Goal: Task Accomplishment & Management: Manage account settings

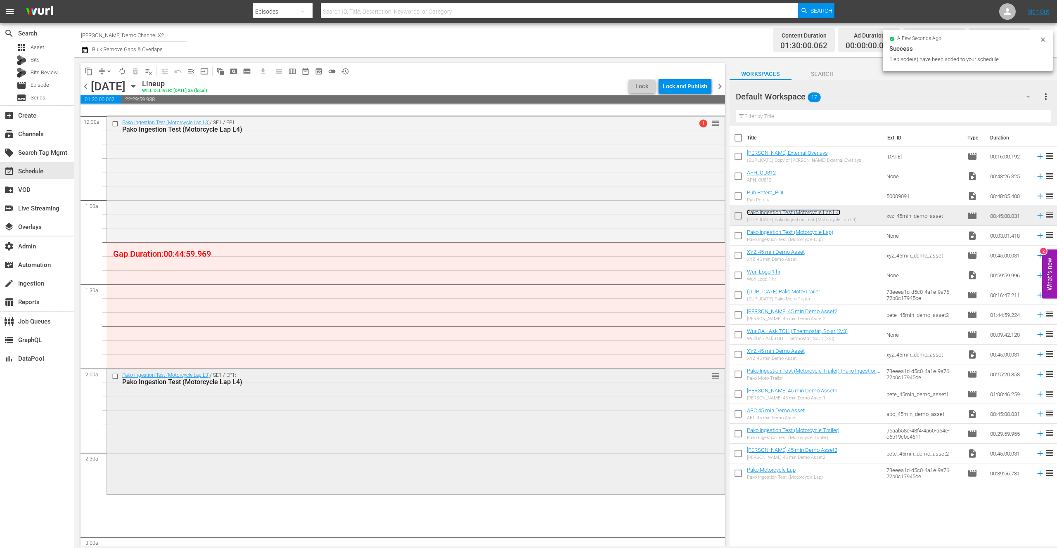
scroll to position [96, 0]
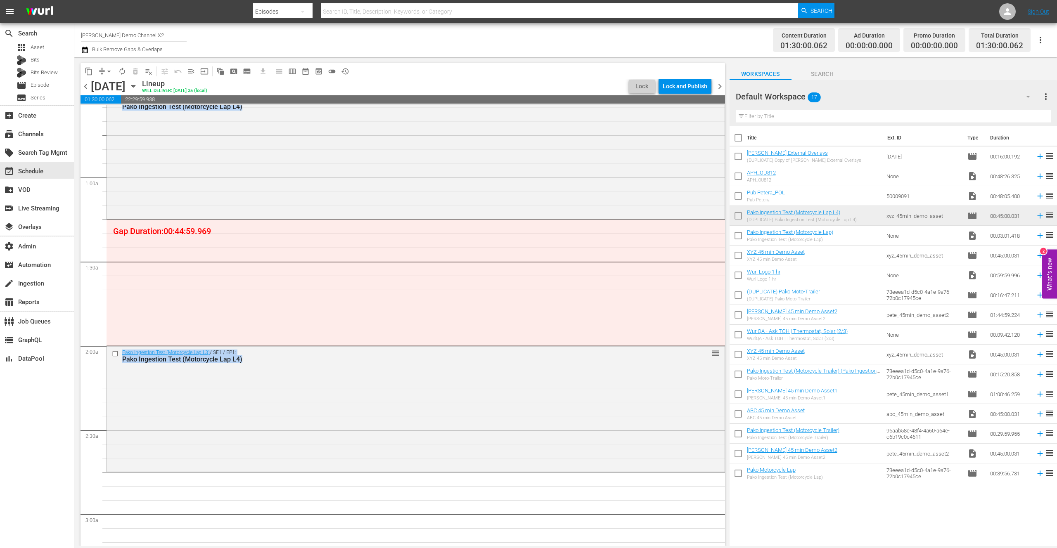
drag, startPoint x: 793, startPoint y: 213, endPoint x: 258, endPoint y: 304, distance: 542.8
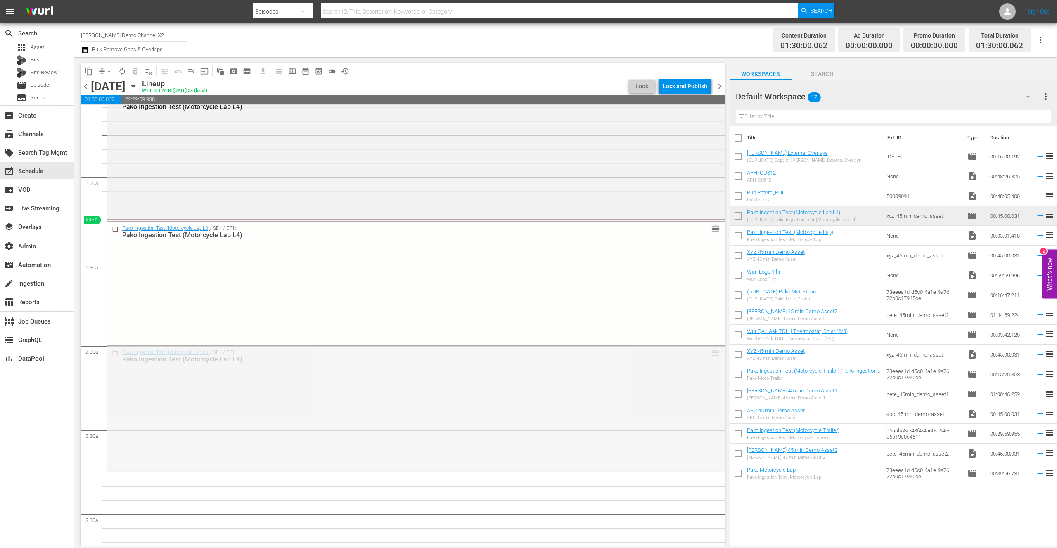
drag, startPoint x: 709, startPoint y: 354, endPoint x: 698, endPoint y: 230, distance: 125.2
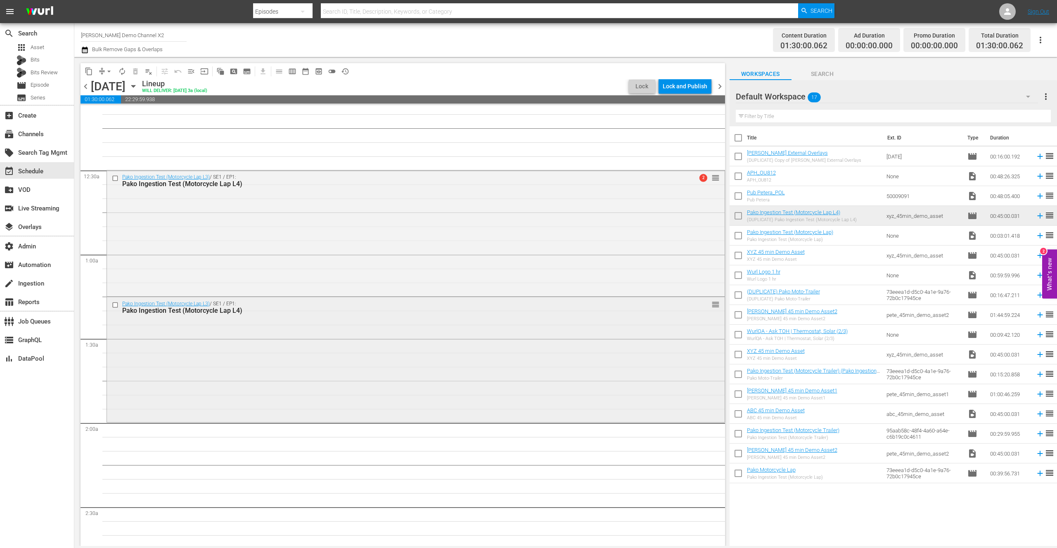
scroll to position [0, 0]
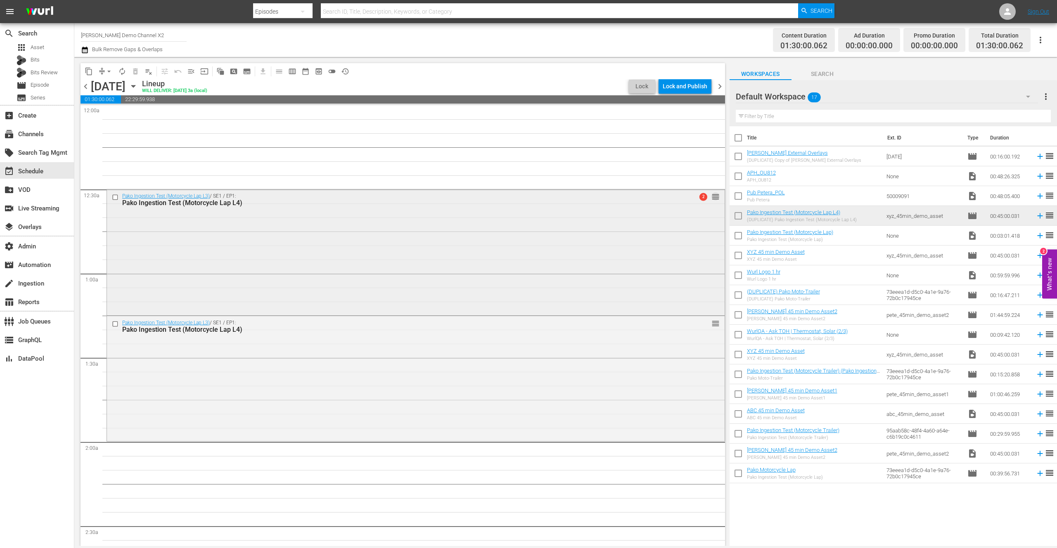
click at [712, 197] on span "reorder" at bounding box center [716, 196] width 8 height 9
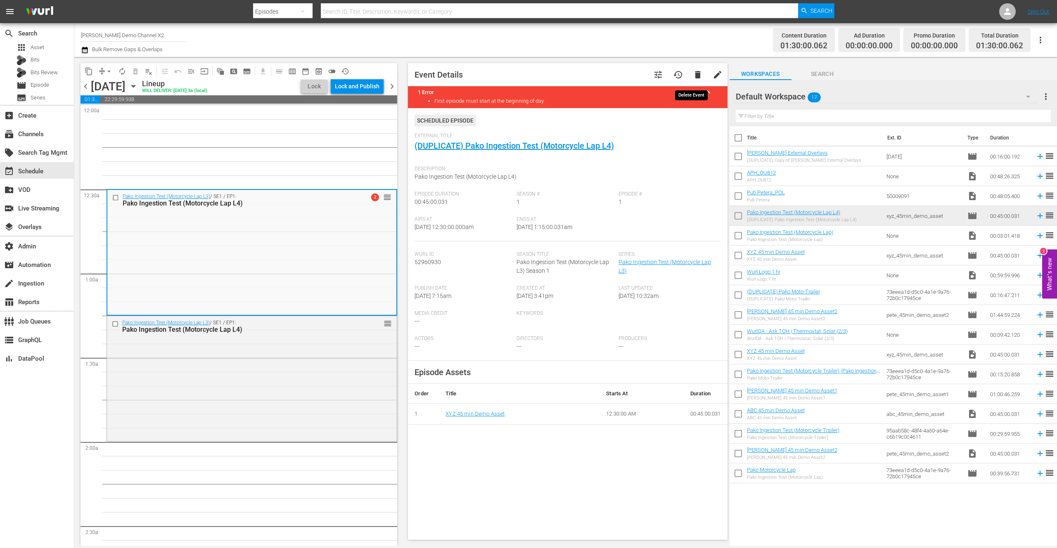
click at [696, 74] on span "delete" at bounding box center [698, 75] width 10 height 10
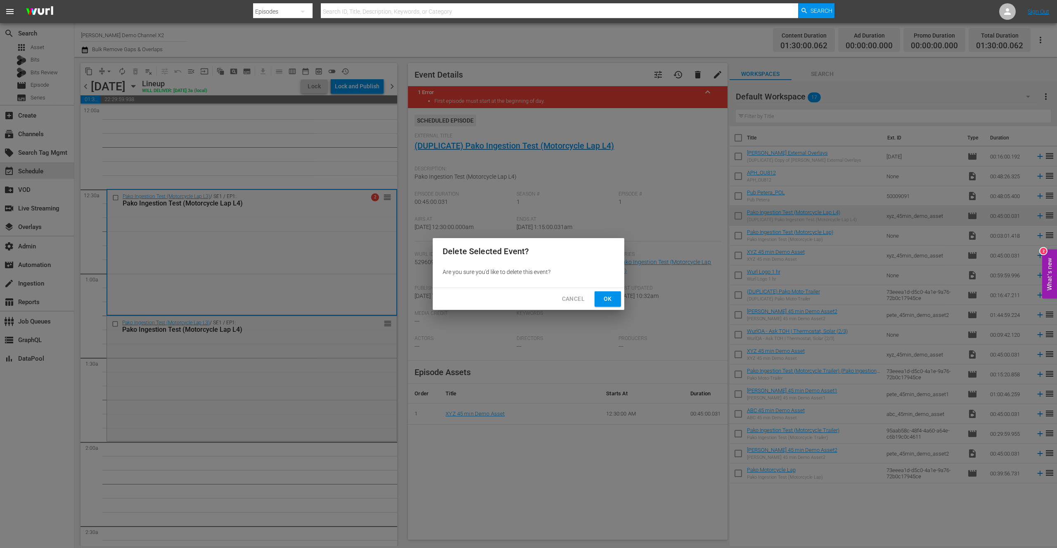
click at [611, 302] on span "Ok" at bounding box center [607, 299] width 13 height 10
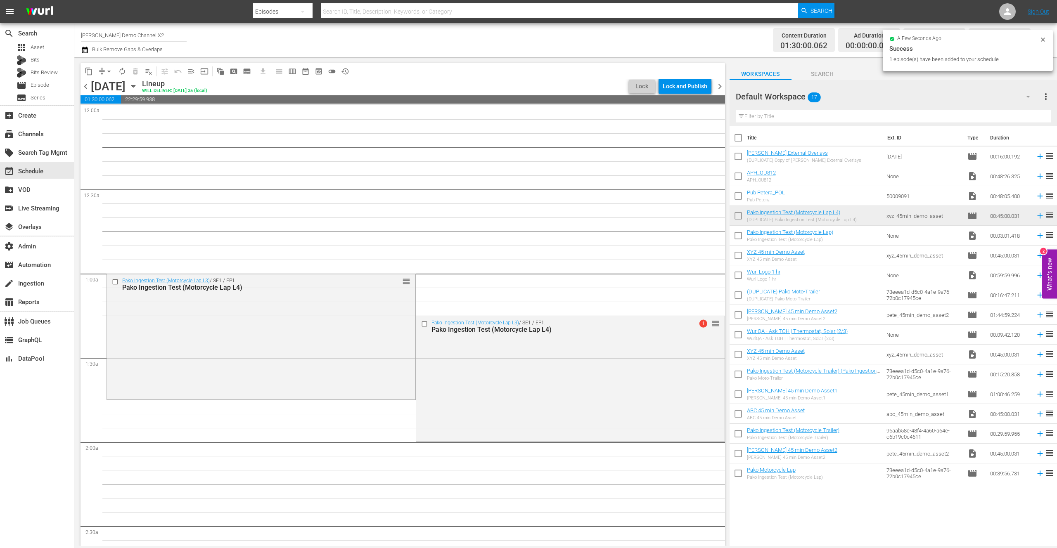
drag, startPoint x: 329, startPoint y: 280, endPoint x: 387, endPoint y: 213, distance: 88.4
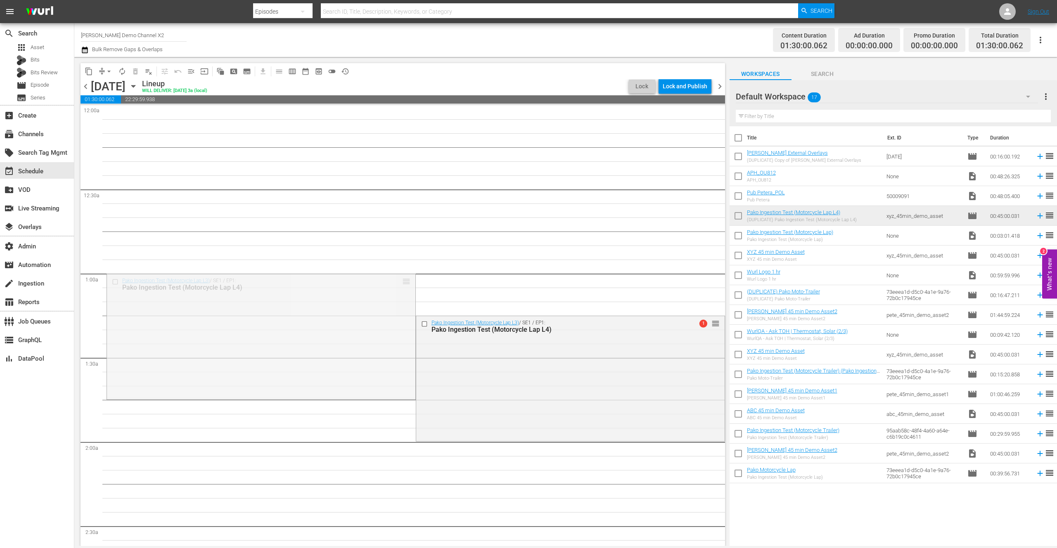
drag, startPoint x: 401, startPoint y: 280, endPoint x: 415, endPoint y: 159, distance: 122.2
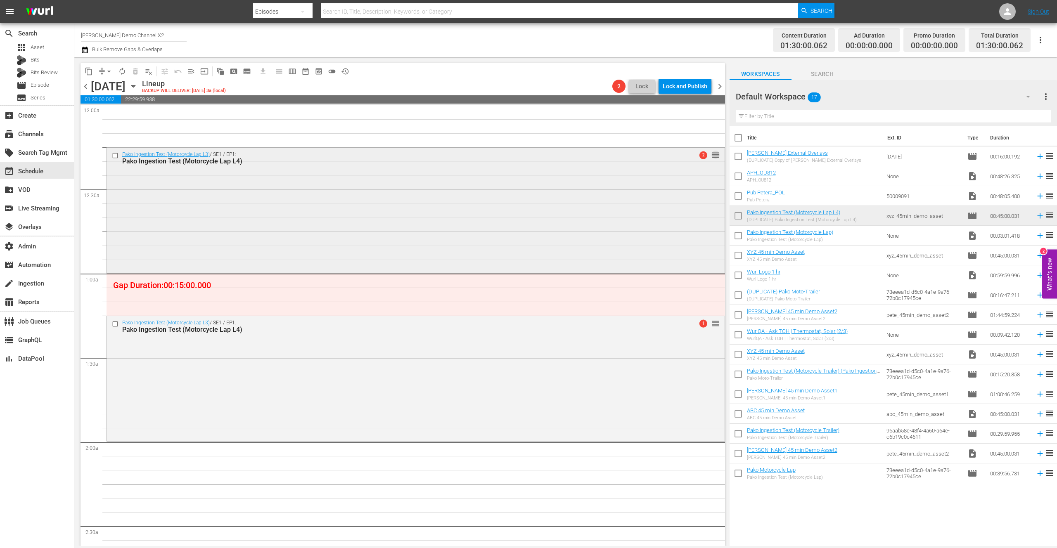
click at [712, 155] on span "reorder" at bounding box center [716, 155] width 8 height 9
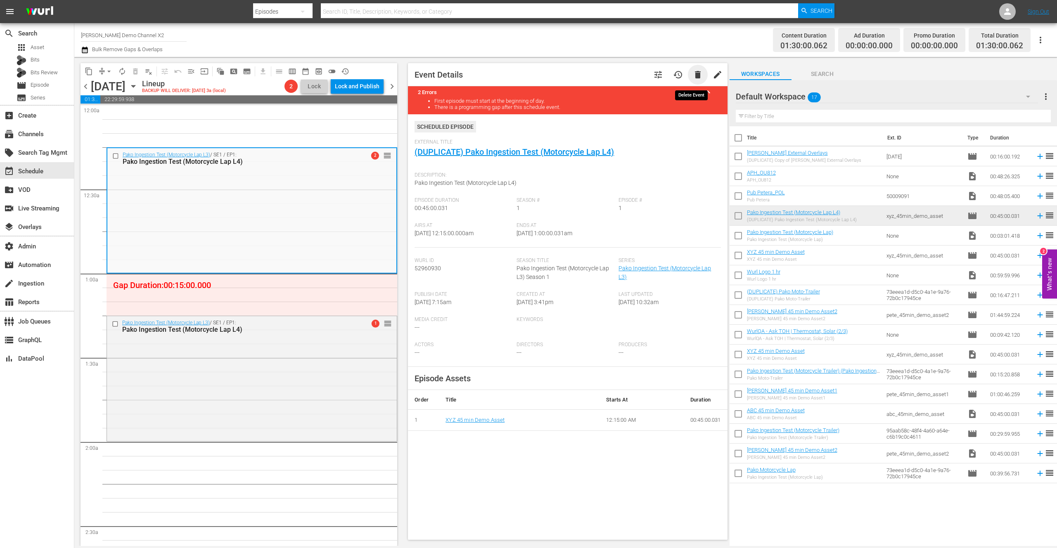
click at [693, 73] on span "delete" at bounding box center [698, 75] width 10 height 10
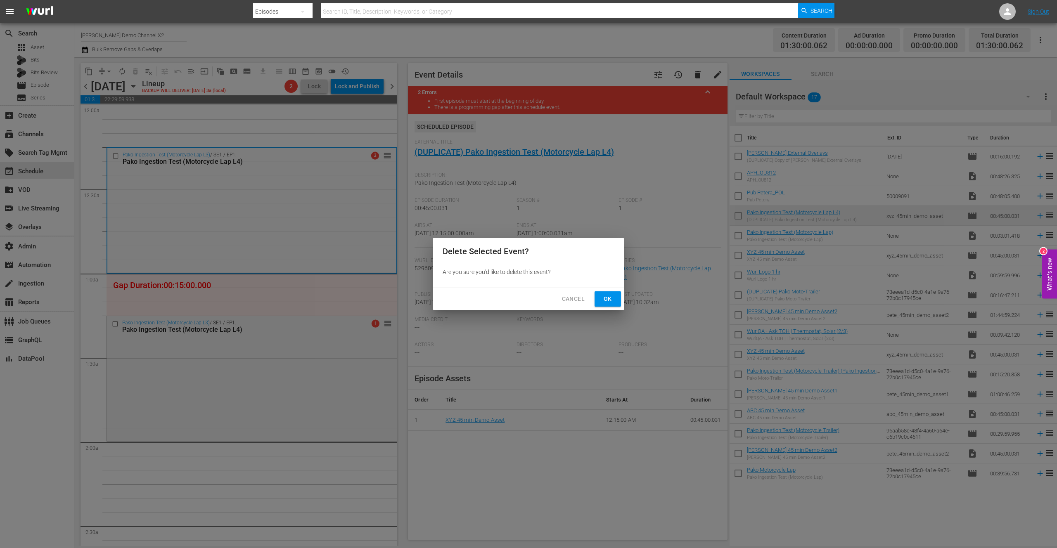
click at [604, 300] on span "Ok" at bounding box center [607, 299] width 13 height 10
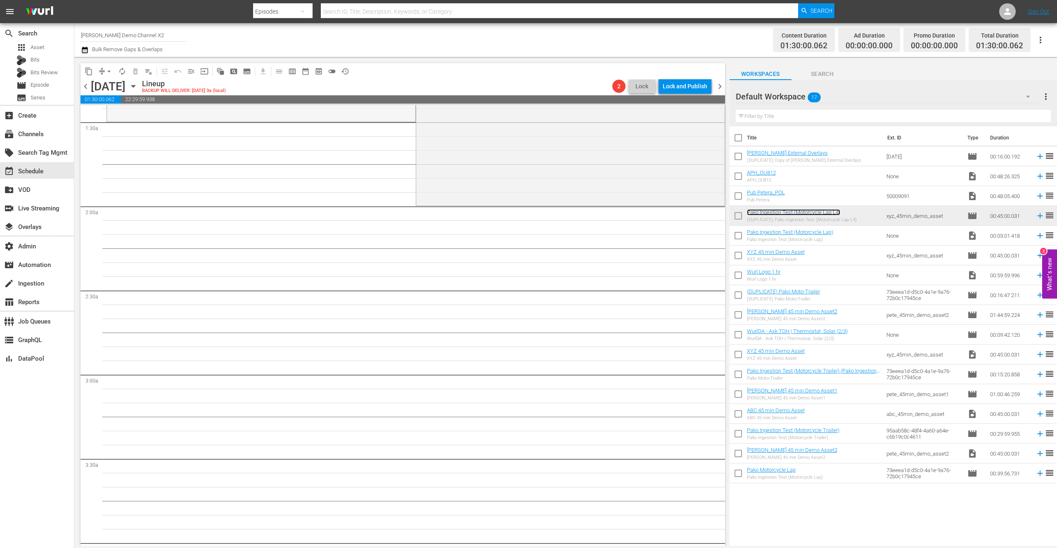
scroll to position [368, 0]
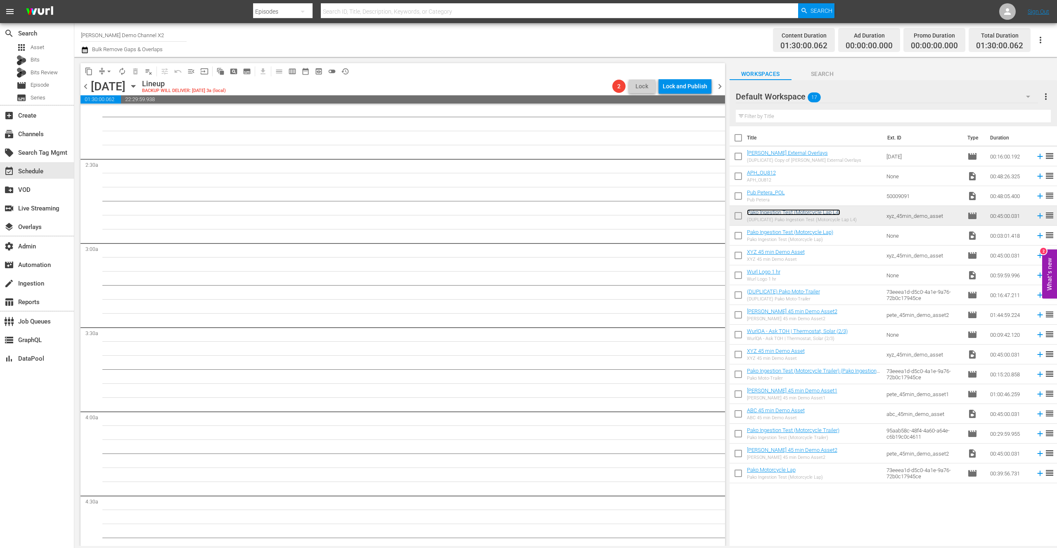
drag, startPoint x: 402, startPoint y: 239, endPoint x: 427, endPoint y: 303, distance: 68.9
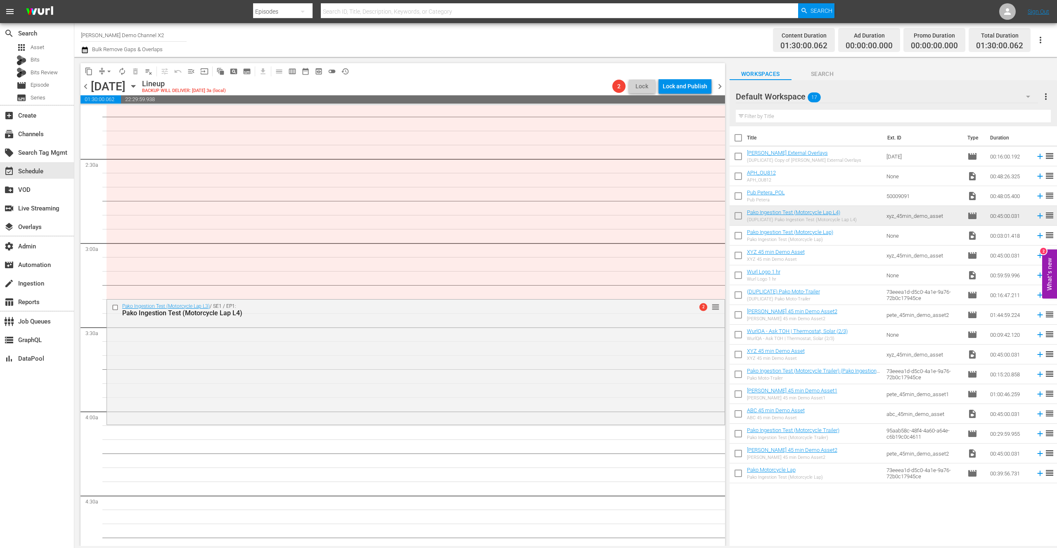
click at [495, 43] on div "Channel Title [PERSON_NAME] Demo Channel X2 Bulk Remove Gaps & Overlaps" at bounding box center [345, 40] width 529 height 30
click at [699, 307] on div "reorder" at bounding box center [698, 307] width 42 height 8
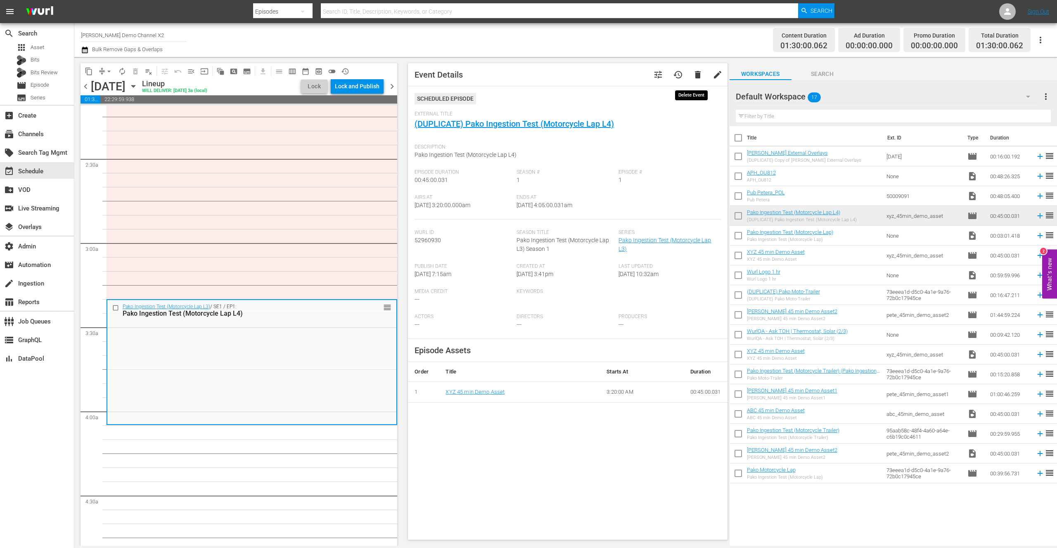
click at [693, 75] on span "delete" at bounding box center [698, 75] width 10 height 10
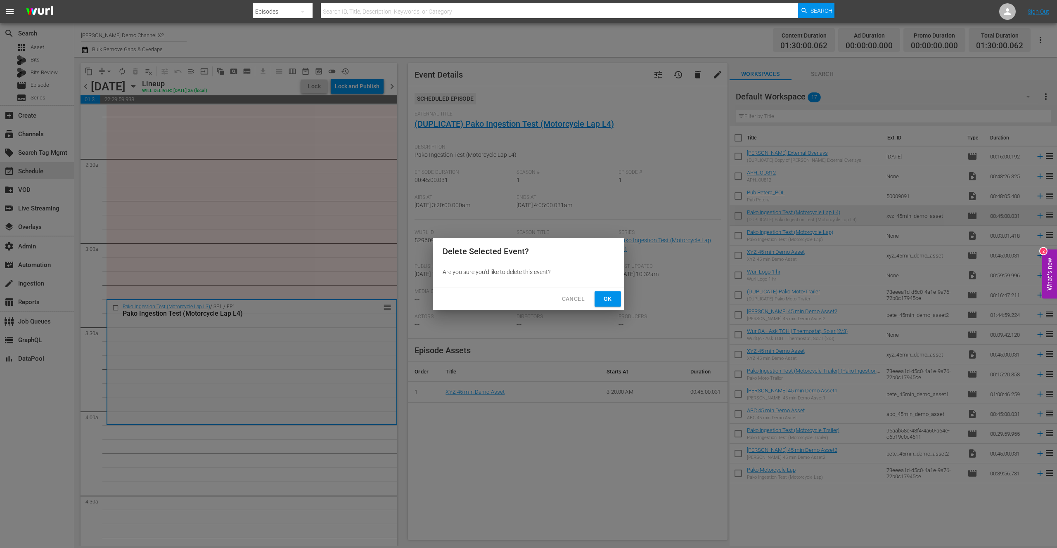
click at [605, 296] on span "Ok" at bounding box center [607, 299] width 13 height 10
